Goal: Check status: Check status

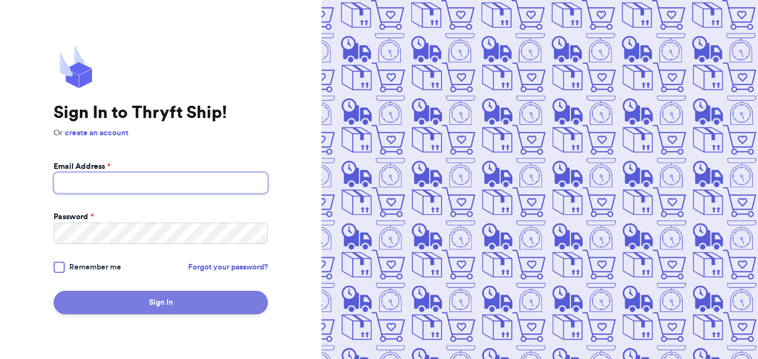
type input "[EMAIL_ADDRESS][DOMAIN_NAME]"
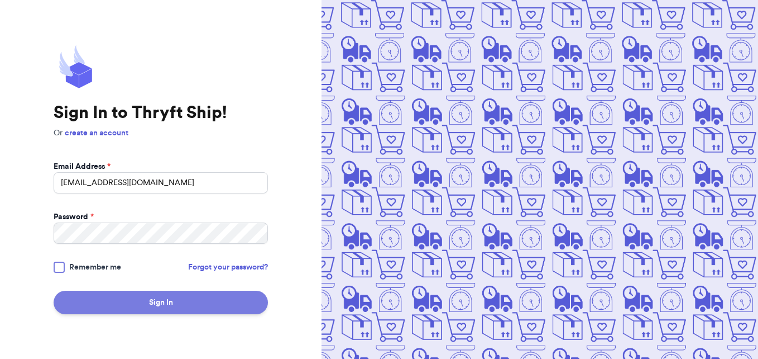
click at [205, 313] on button "Sign In" at bounding box center [161, 301] width 214 height 23
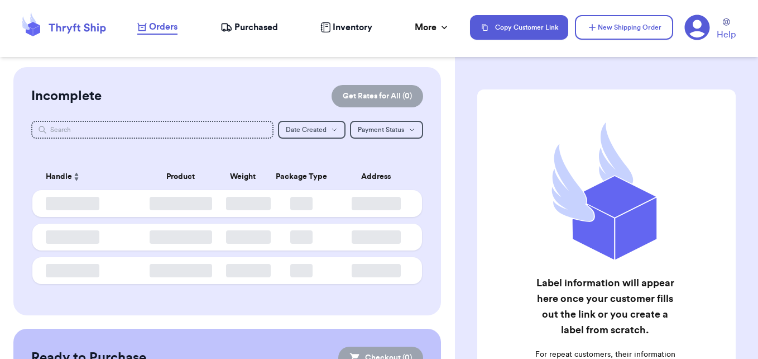
checkbox input "false"
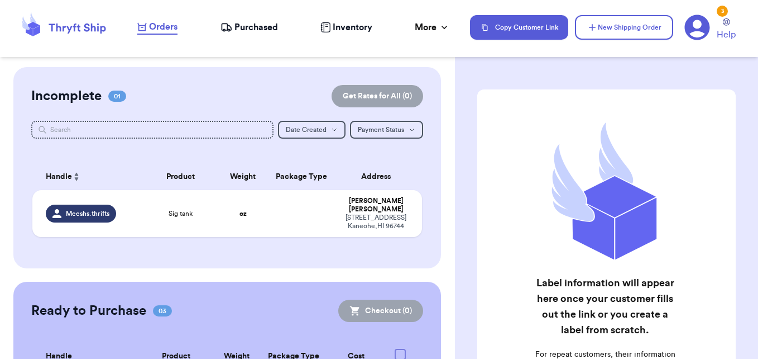
click at [239, 24] on span "Purchased" at bounding box center [257, 27] width 44 height 13
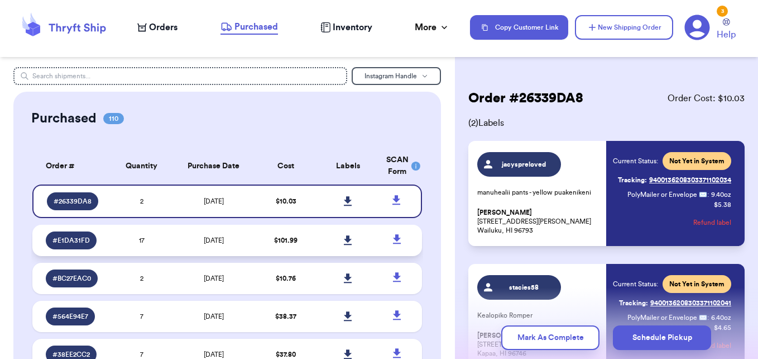
click at [240, 246] on td "[DATE]" at bounding box center [214, 239] width 82 height 31
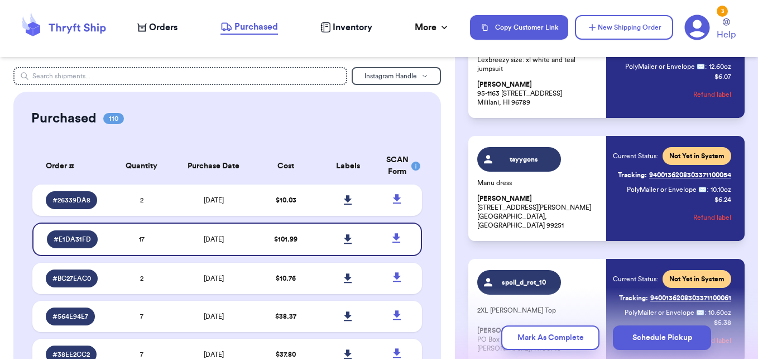
scroll to position [1119, 0]
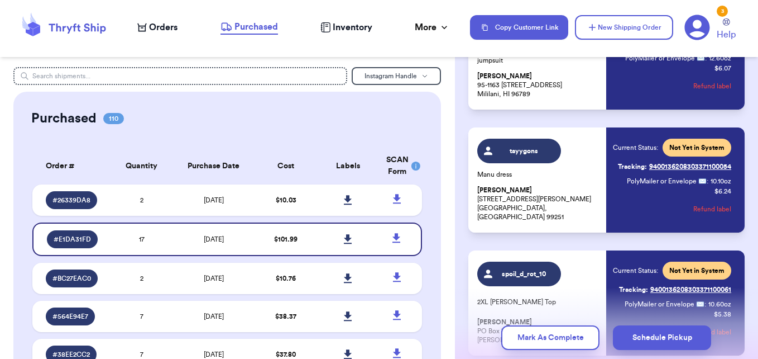
drag, startPoint x: 749, startPoint y: 199, endPoint x: 751, endPoint y: 214, distance: 14.6
click at [751, 214] on div "Order # E1DA31FD Order Cost: $ 101.99 ( 17 ) Labels Kaimiikapono [PERSON_NAME] …" at bounding box center [606, 179] width 303 height 359
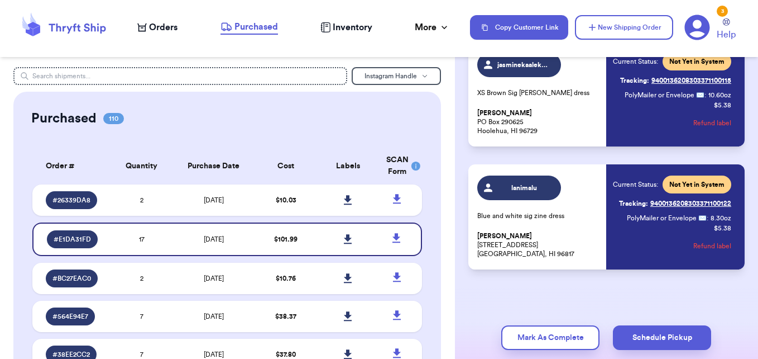
scroll to position [2094, 0]
click at [288, 211] on td "$ 10.03" at bounding box center [286, 199] width 63 height 31
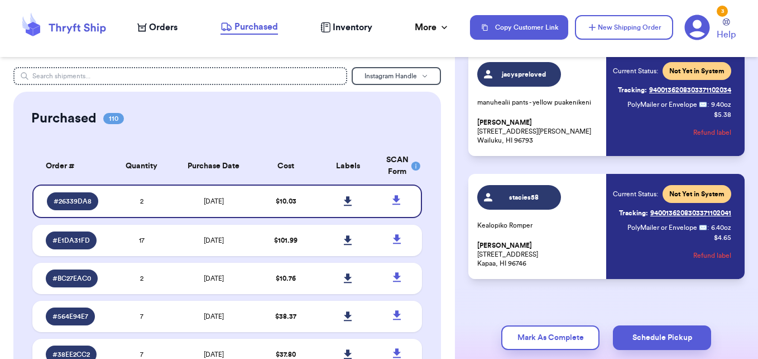
scroll to position [89, 0]
